Goal: Task Accomplishment & Management: Use online tool/utility

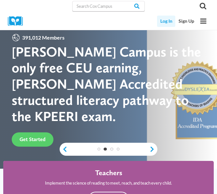
click at [165, 23] on link "Log In" at bounding box center [166, 21] width 18 height 11
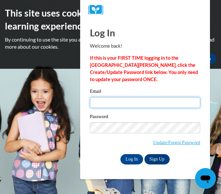
click at [105, 102] on input "Email" at bounding box center [145, 102] width 111 height 11
type input "reshyia.smith@langston.edu"
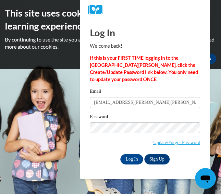
click at [121, 154] on input "Log In" at bounding box center [132, 159] width 23 height 10
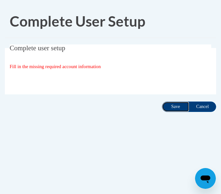
click at [180, 107] on input "Save" at bounding box center [175, 107] width 27 height 10
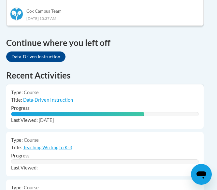
scroll to position [530, 4]
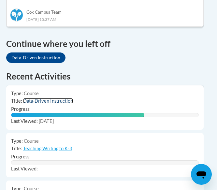
click at [40, 98] on link "Data-Driven Instruction" at bounding box center [48, 101] width 50 height 6
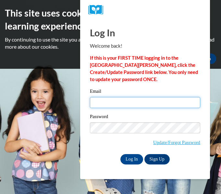
drag, startPoint x: 0, startPoint y: 0, endPoint x: 136, endPoint y: 104, distance: 171.5
click at [136, 104] on input "Email" at bounding box center [145, 102] width 111 height 11
type input "reshyia.smith@langston.edu"
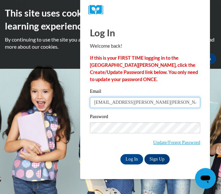
click at [164, 103] on input "reshyia.smith@langston.edu" at bounding box center [145, 102] width 111 height 11
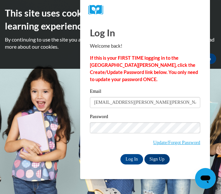
click at [121, 154] on input "Log In" at bounding box center [132, 159] width 23 height 10
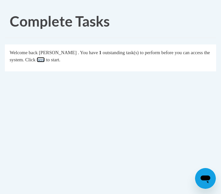
click at [45, 61] on link "here" at bounding box center [41, 59] width 8 height 5
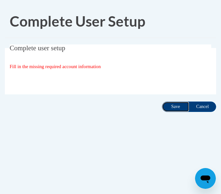
click at [176, 109] on input "Save" at bounding box center [175, 107] width 27 height 10
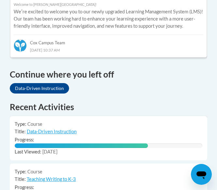
scroll to position [500, 0]
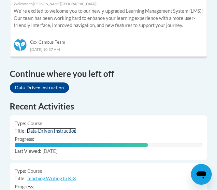
click at [48, 128] on link "Data-Driven Instruction" at bounding box center [52, 131] width 50 height 6
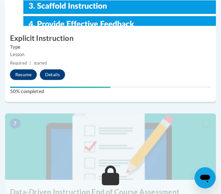
scroll to position [1038, 0]
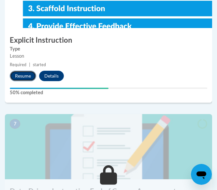
click at [25, 74] on button "Resume" at bounding box center [23, 76] width 26 height 10
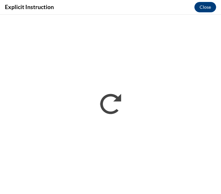
scroll to position [0, 0]
